Goal: Task Accomplishment & Management: Use online tool/utility

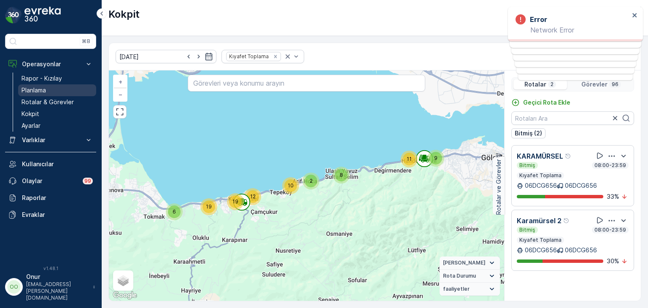
click at [42, 88] on p "Planlama" at bounding box center [34, 90] width 24 height 8
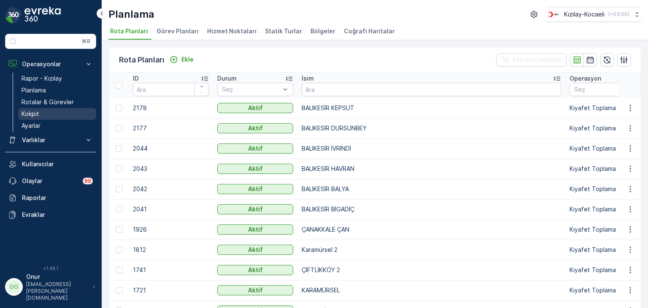
click at [35, 113] on p "Kokpit" at bounding box center [31, 114] width 18 height 8
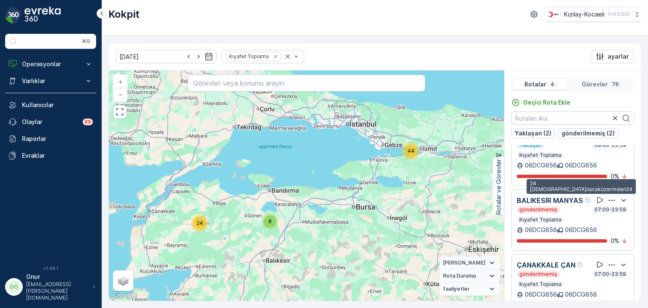
scroll to position [95, 0]
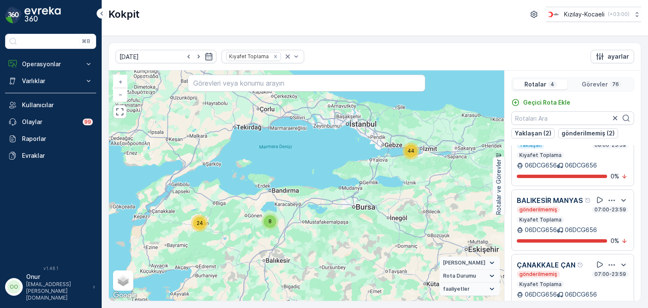
click at [608, 196] on icon "button" at bounding box center [612, 200] width 8 height 8
click at [578, 231] on div "Sil" at bounding box center [601, 225] width 74 height 12
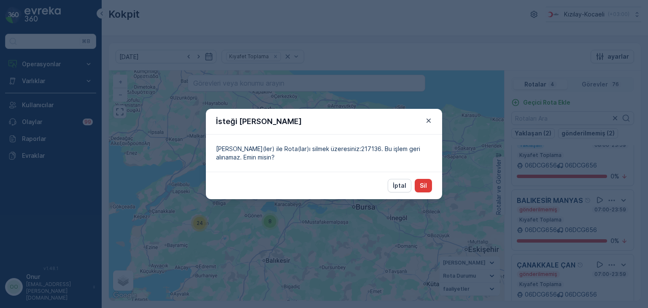
click at [415, 184] on button "Sil" at bounding box center [423, 186] width 17 height 14
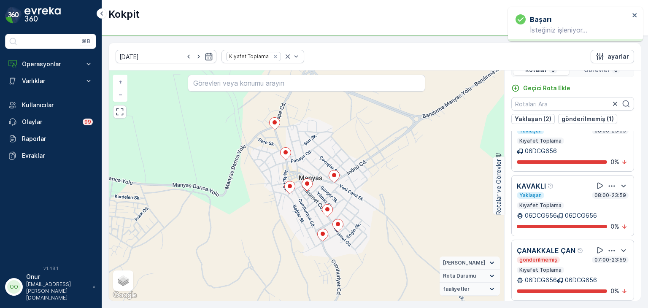
scroll to position [21, 0]
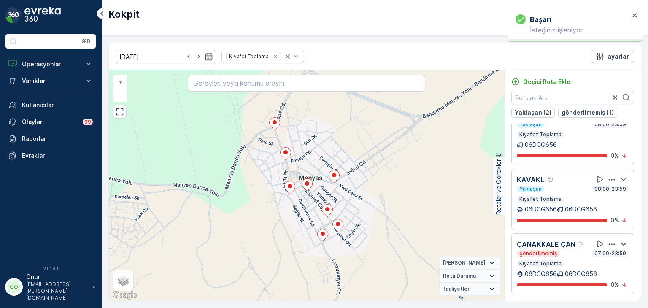
click at [610, 243] on icon "button" at bounding box center [612, 243] width 6 height 1
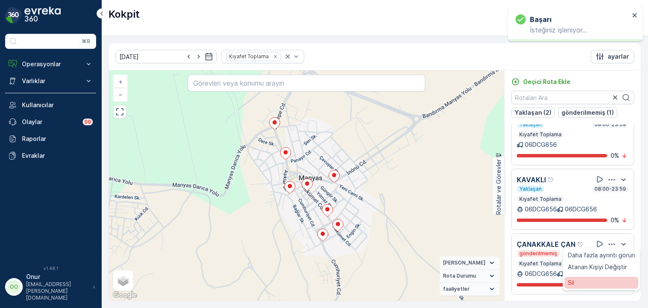
click at [576, 280] on div "Sil" at bounding box center [601, 283] width 74 height 12
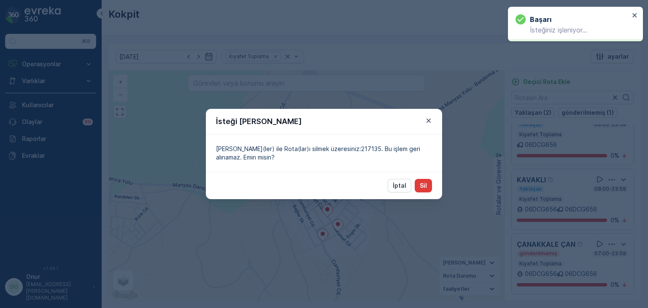
click at [424, 185] on p "Sil" at bounding box center [423, 185] width 7 height 8
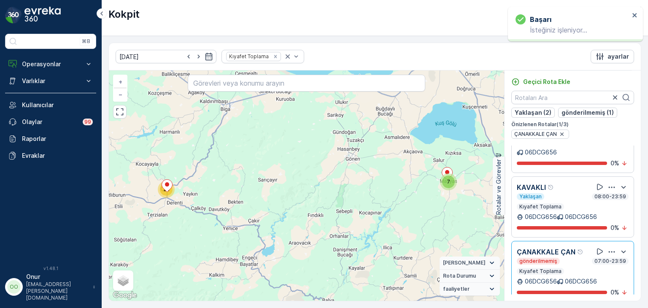
scroll to position [41, 0]
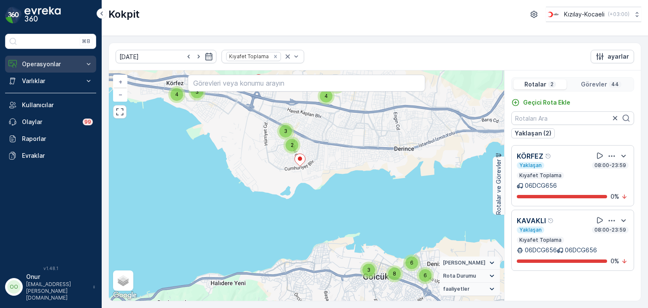
click at [39, 67] on p "Operasyonlar" at bounding box center [50, 64] width 57 height 8
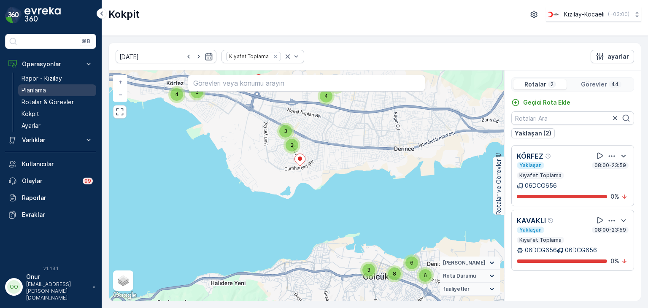
click at [39, 86] on p "Planlama" at bounding box center [34, 90] width 24 height 8
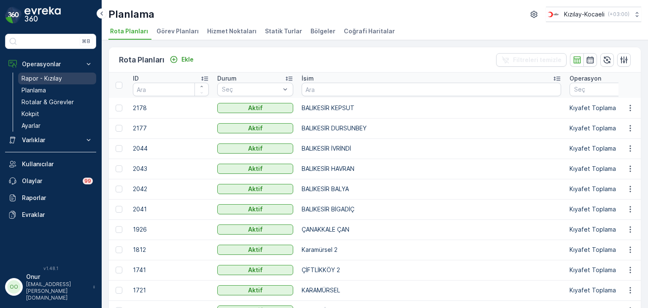
click at [54, 79] on p "Rapor - Kızılay" at bounding box center [42, 78] width 41 height 8
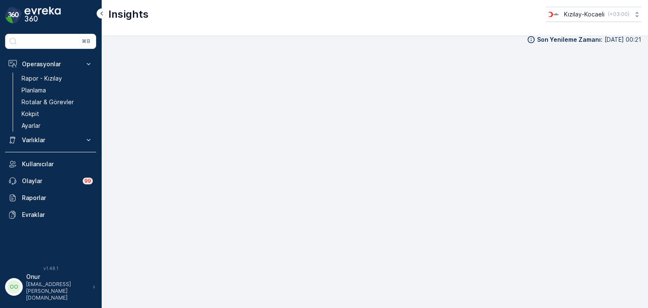
scroll to position [8, 0]
click at [27, 112] on p "Kokpit" at bounding box center [31, 114] width 18 height 8
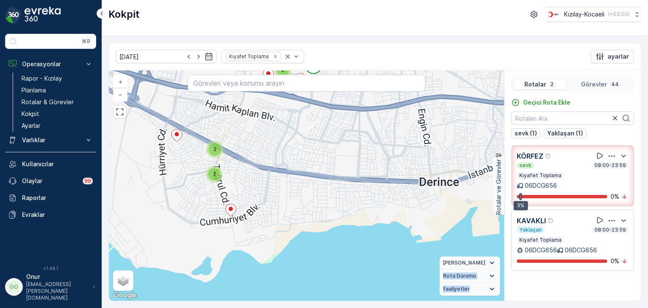
drag, startPoint x: 368, startPoint y: 130, endPoint x: 355, endPoint y: 278, distance: 148.6
click at [355, 278] on div "2 2 2 2 2 4 3 4 4 2 2 + − Uydu Yol haritası Arazi Karışık Leaflet Klavye kısayo…" at bounding box center [306, 185] width 395 height 230
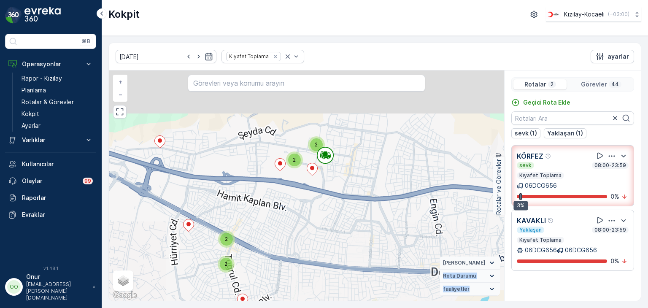
drag, startPoint x: 309, startPoint y: 130, endPoint x: 323, endPoint y: 245, distance: 115.2
click at [323, 245] on div "2 2 2 2 2 4 3 4 4 2 2 + − Uydu Yol haritası Arazi Karışık Leaflet Klavye kısayo…" at bounding box center [306, 185] width 395 height 230
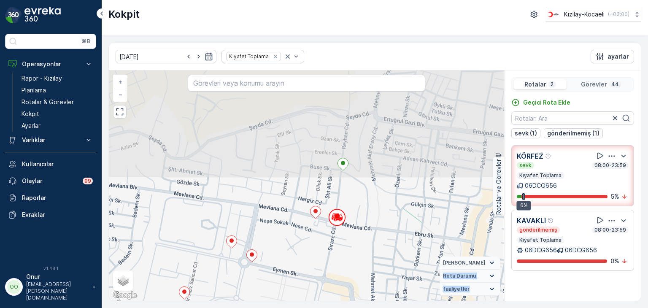
drag, startPoint x: 318, startPoint y: 168, endPoint x: 348, endPoint y: 267, distance: 103.4
click at [348, 267] on div "+ − Uydu Yol haritası Arazi Karışık Leaflet Klavye kısayolları Harita Verileri …" at bounding box center [306, 185] width 395 height 230
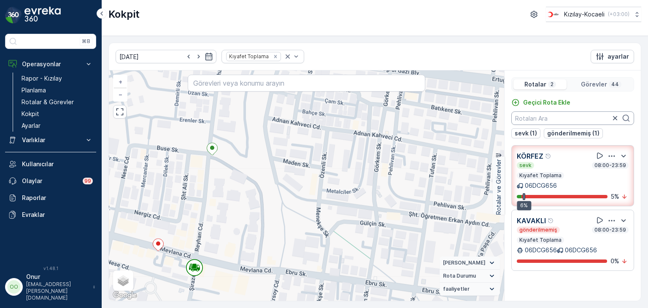
click at [564, 115] on input "text" at bounding box center [572, 118] width 123 height 14
type input "207"
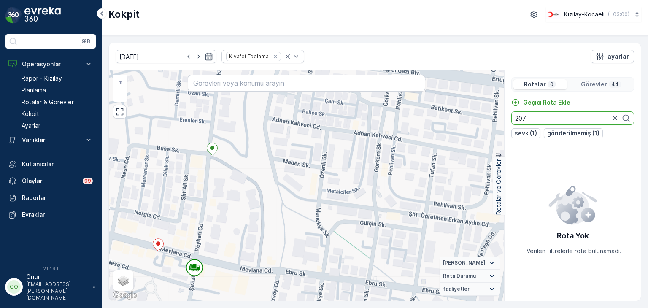
drag, startPoint x: 559, startPoint y: 115, endPoint x: 491, endPoint y: 107, distance: 68.0
click at [491, 107] on div "+ − Uydu Yol haritası Arazi Karışık Leaflet Klavye kısayolları Harita Verileri …" at bounding box center [375, 185] width 532 height 230
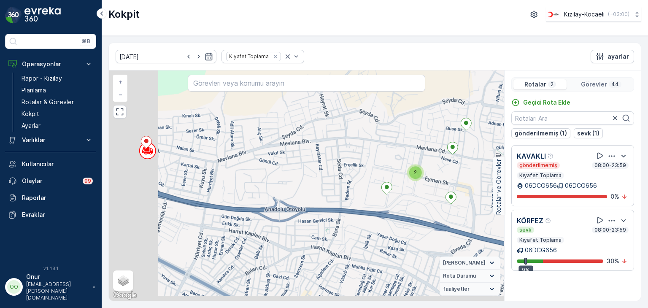
drag, startPoint x: 188, startPoint y: 189, endPoint x: 335, endPoint y: 173, distance: 147.4
click at [335, 173] on div "2 2 2 2 3 + − Uydu Yol haritası Arazi Karışık Leaflet Klavye kısayolları Harita…" at bounding box center [306, 185] width 395 height 230
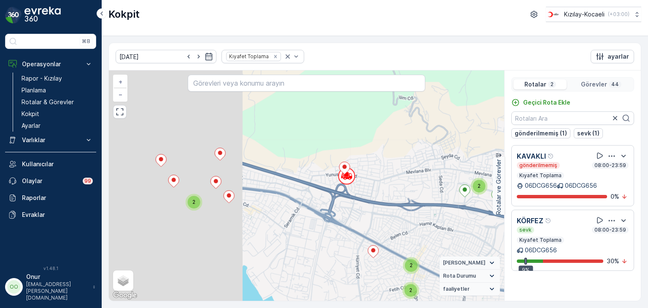
drag, startPoint x: 255, startPoint y: 186, endPoint x: 392, endPoint y: 196, distance: 137.1
click at [392, 196] on div "2 2 2 2 2 4 3 4 2 2 4 + − Uydu Yol haritası Arazi Karışık Leaflet Klavye kısayo…" at bounding box center [306, 185] width 395 height 230
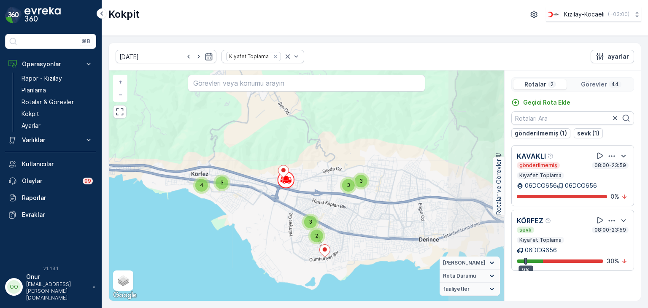
drag, startPoint x: 409, startPoint y: 205, endPoint x: 319, endPoint y: 196, distance: 90.8
click at [319, 196] on div "3 4 2 3 3 3 6 3 6 8 + − Uydu Yol haritası Arazi Karışık Leaflet Klavye kısayoll…" at bounding box center [306, 185] width 395 height 230
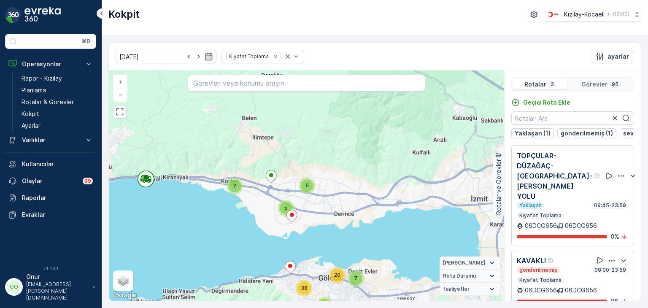
click at [617, 176] on icon "button" at bounding box center [621, 176] width 8 height 8
click at [587, 215] on div "Sil" at bounding box center [601, 220] width 74 height 12
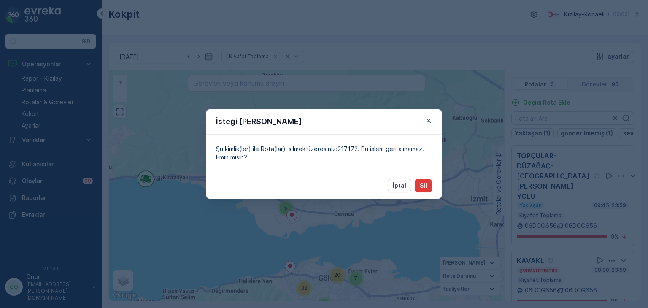
click at [428, 184] on button "Sil" at bounding box center [423, 186] width 17 height 14
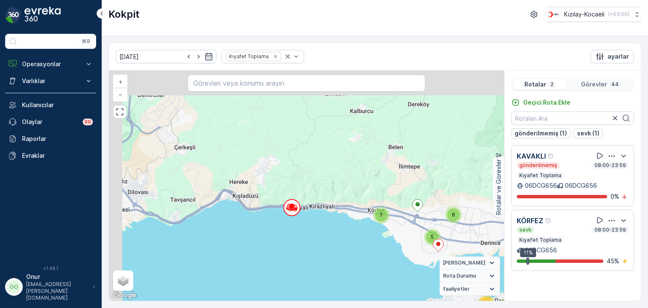
drag, startPoint x: 236, startPoint y: 135, endPoint x: 331, endPoint y: 217, distance: 125.4
click at [331, 217] on div "7 5 6 7 17 + − Uydu Yol haritası Arazi Karışık Leaflet Klavye kısayolları Harit…" at bounding box center [306, 185] width 395 height 230
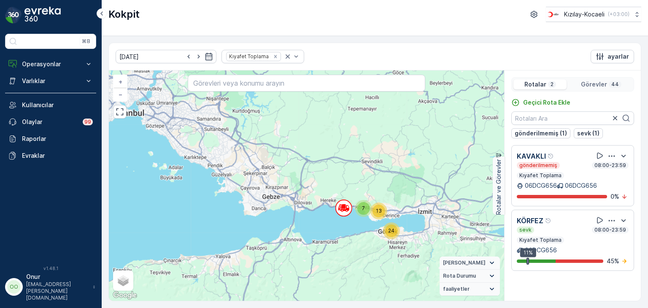
drag, startPoint x: 172, startPoint y: 173, endPoint x: 284, endPoint y: 203, distance: 115.6
click at [295, 198] on div "7 13 24 + − Uydu Yol haritası Arazi Karışık Leaflet Klavye kısayolları Harita V…" at bounding box center [306, 185] width 395 height 230
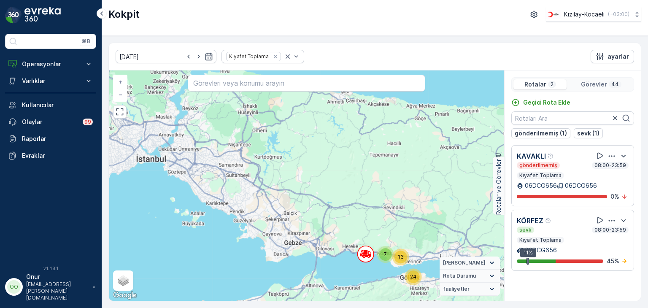
drag, startPoint x: 190, startPoint y: 159, endPoint x: 211, endPoint y: 205, distance: 50.4
click at [211, 205] on div "7 13 24 + − Uydu Yol haritası Arazi Karışık Leaflet Klavye kısayolları Harita V…" at bounding box center [306, 185] width 395 height 230
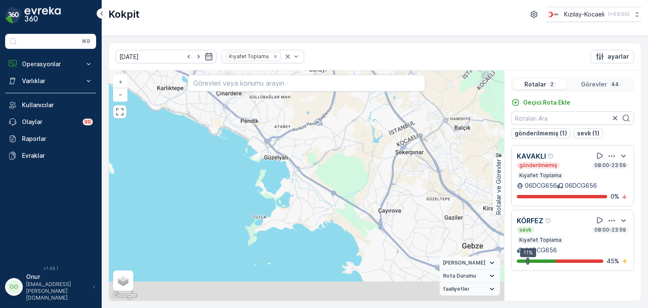
drag, startPoint x: 269, startPoint y: 242, endPoint x: 302, endPoint y: 203, distance: 50.6
click at [301, 205] on div "7 5 6 7 17 + − Uydu Yol haritası Arazi Karışık Leaflet Klavye kısayolları Harit…" at bounding box center [306, 185] width 395 height 230
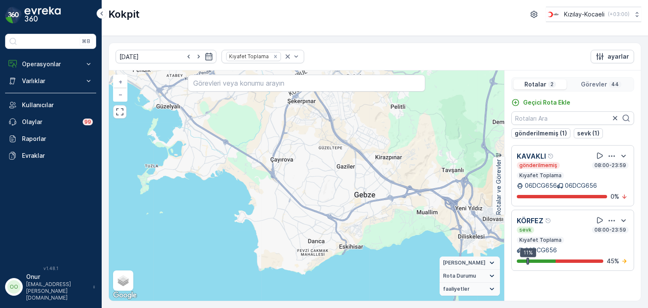
drag, startPoint x: 373, startPoint y: 201, endPoint x: 256, endPoint y: 171, distance: 120.6
click at [256, 171] on div "7 5 6 7 17 + − Uydu Yol haritası Arazi Karışık Leaflet Klavye kısayolları Harit…" at bounding box center [306, 185] width 395 height 230
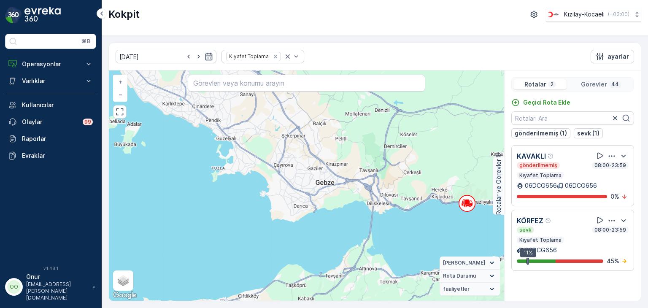
click at [587, 86] on p "Görevler" at bounding box center [594, 84] width 26 height 8
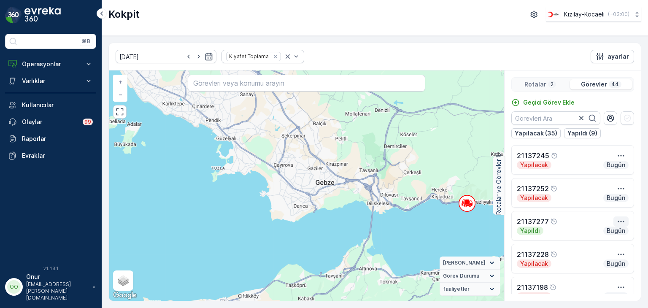
click at [617, 220] on icon "button" at bounding box center [621, 221] width 8 height 8
click at [608, 234] on span "Daha fazla ayrıntı görün" at bounding box center [610, 234] width 67 height 8
